Goal: Task Accomplishment & Management: Use online tool/utility

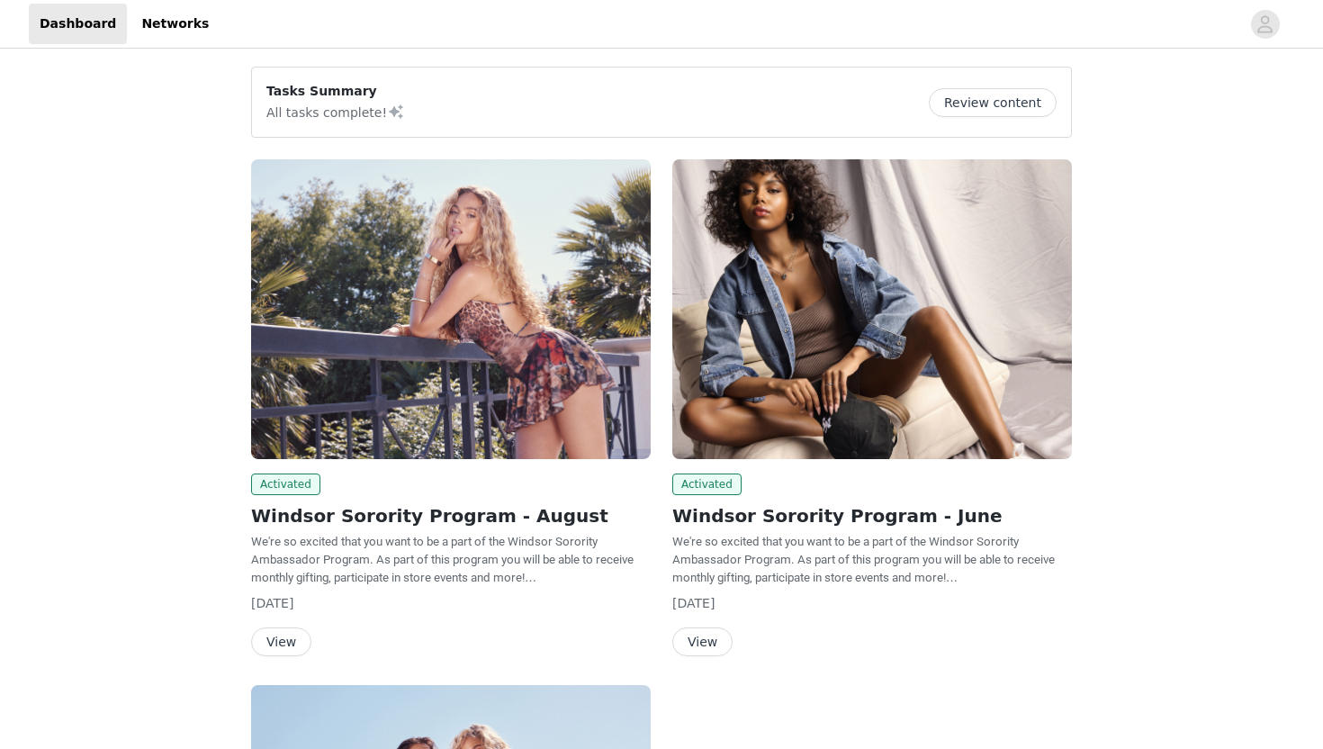
scroll to position [208, 0]
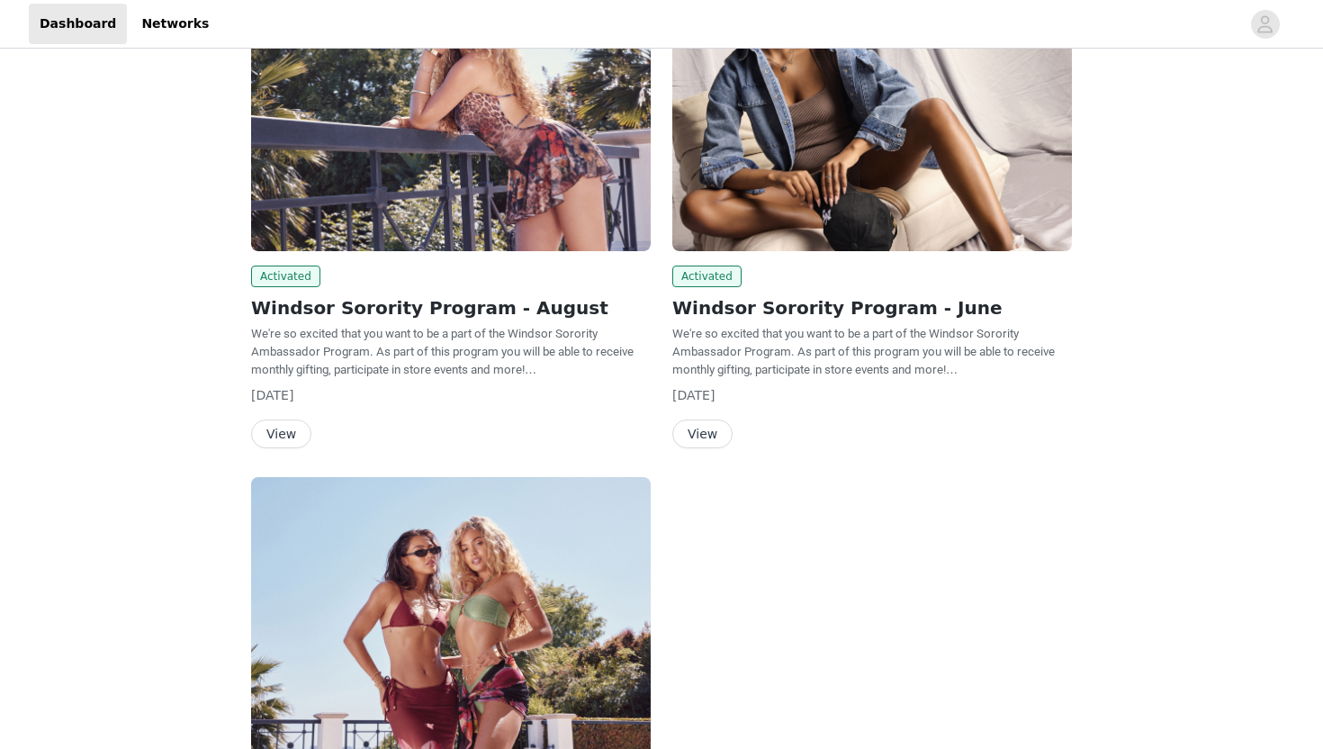
click at [302, 432] on button "View" at bounding box center [281, 434] width 60 height 29
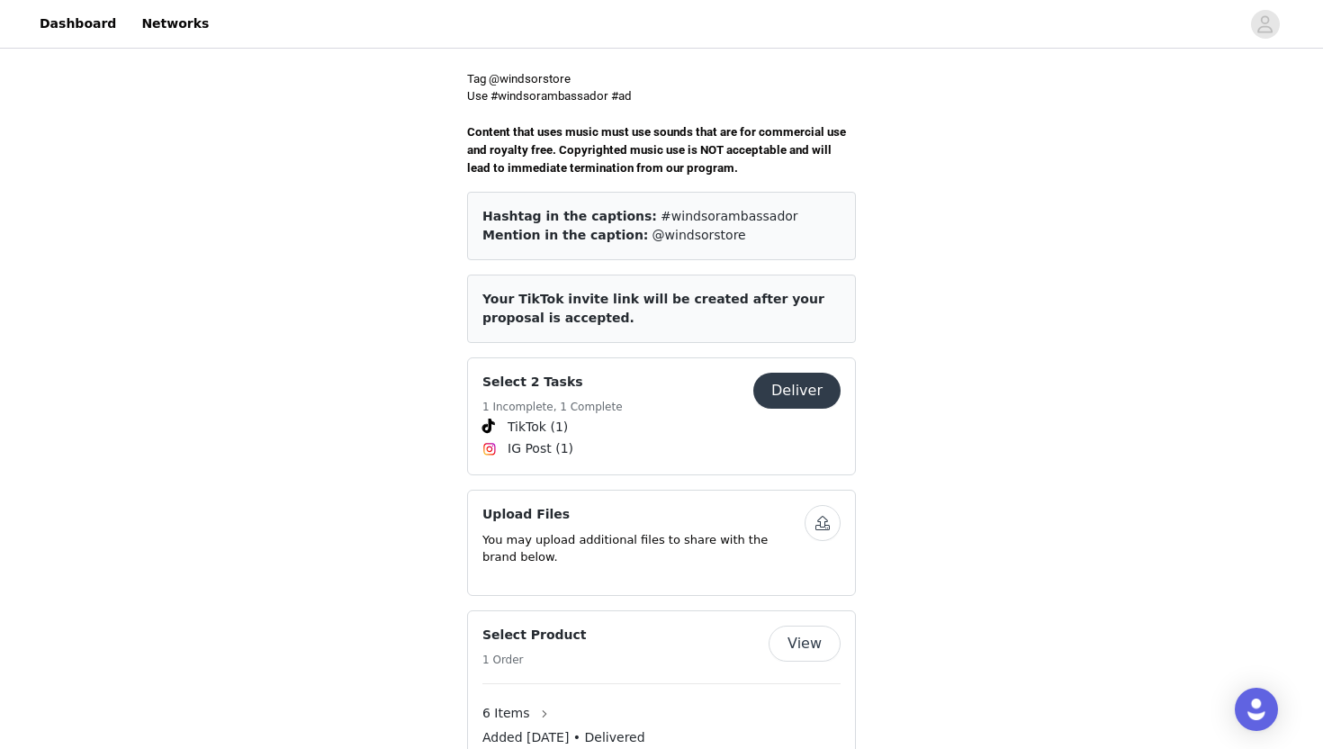
scroll to position [620, 0]
click at [815, 393] on div "Select 2 Tasks 1 Incomplete, 1 Complete Deliver" at bounding box center [662, 394] width 358 height 44
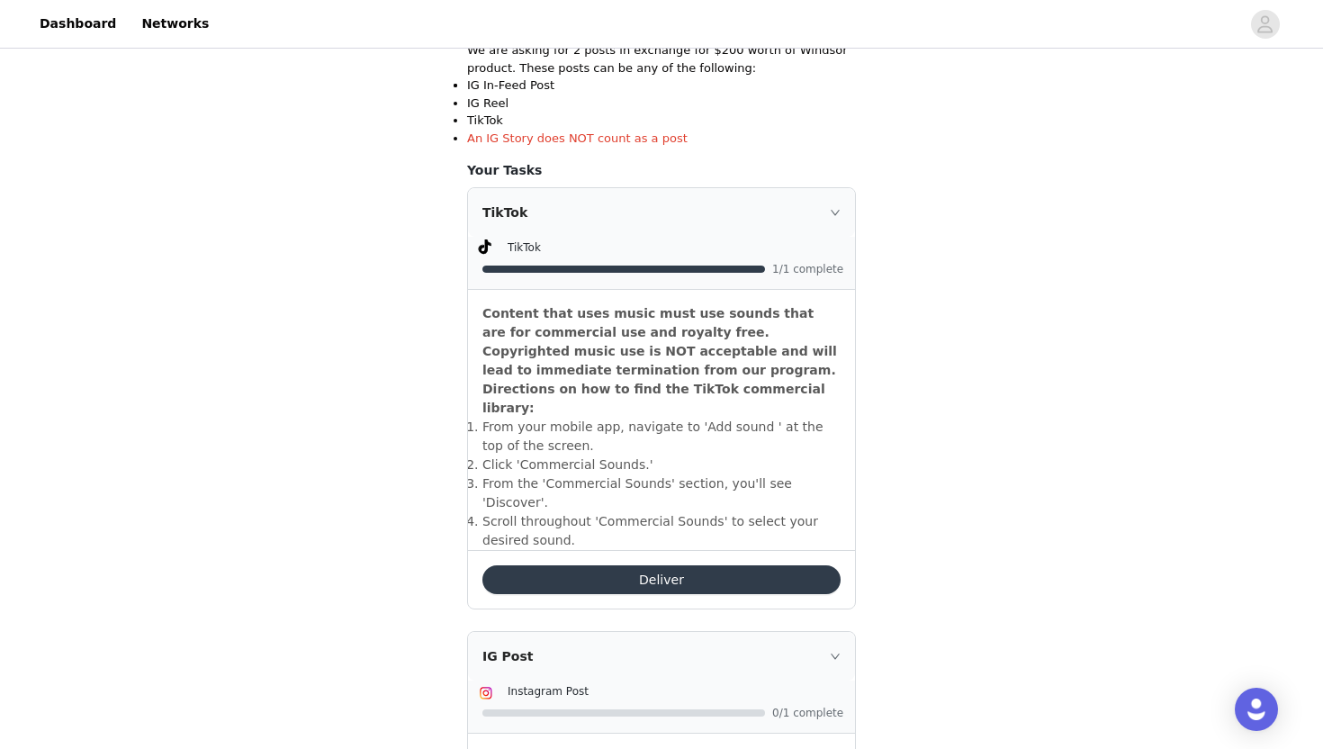
scroll to position [627, 0]
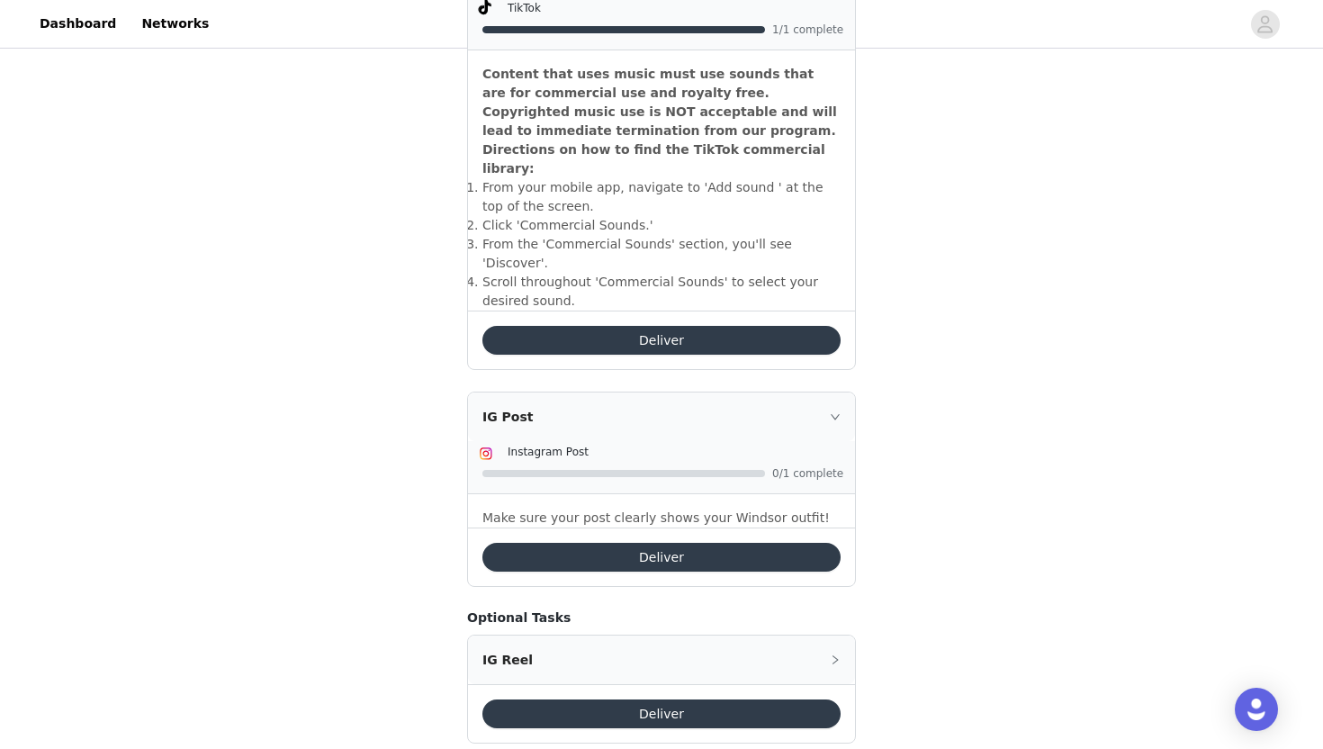
click at [645, 543] on button "Deliver" at bounding box center [662, 557] width 358 height 29
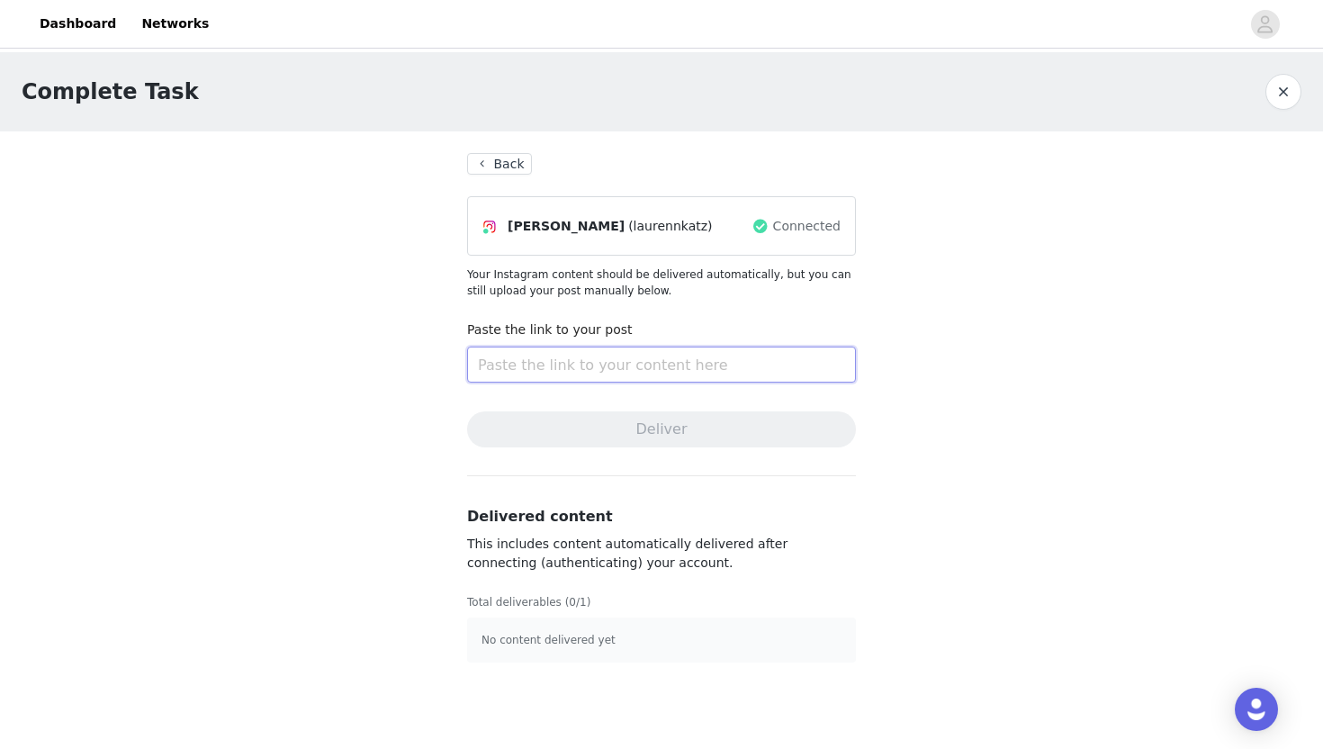
click at [638, 364] on input "text" at bounding box center [661, 365] width 389 height 36
